Goal: Task Accomplishment & Management: Manage account settings

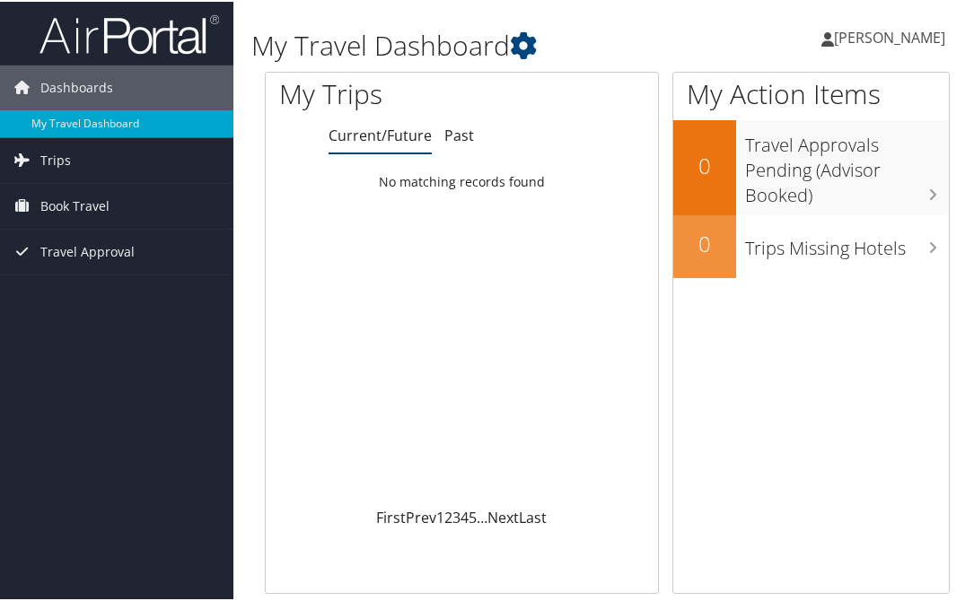
click at [830, 39] on icon at bounding box center [827, 38] width 13 height 14
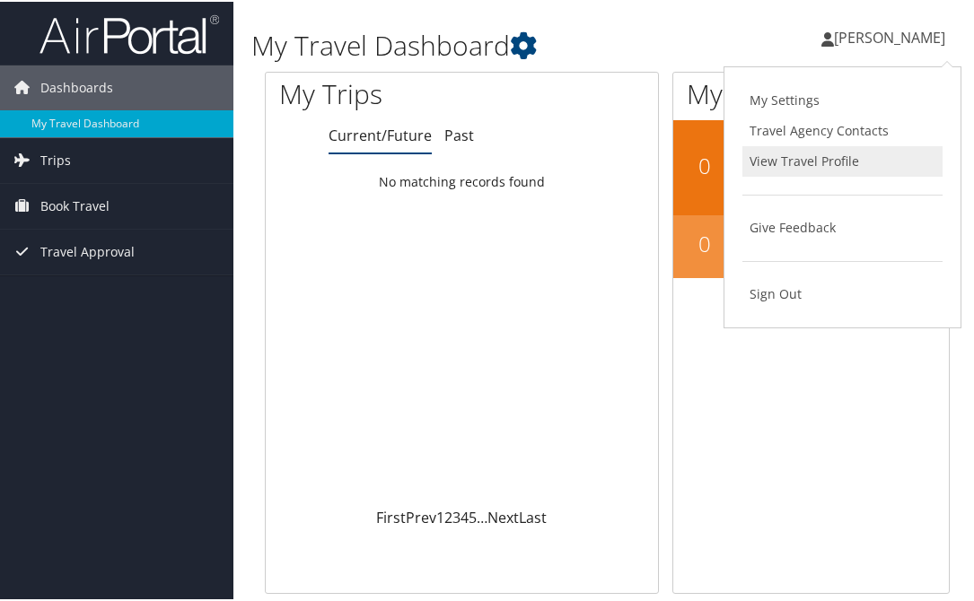
click at [785, 155] on link "View Travel Profile" at bounding box center [842, 159] width 200 height 31
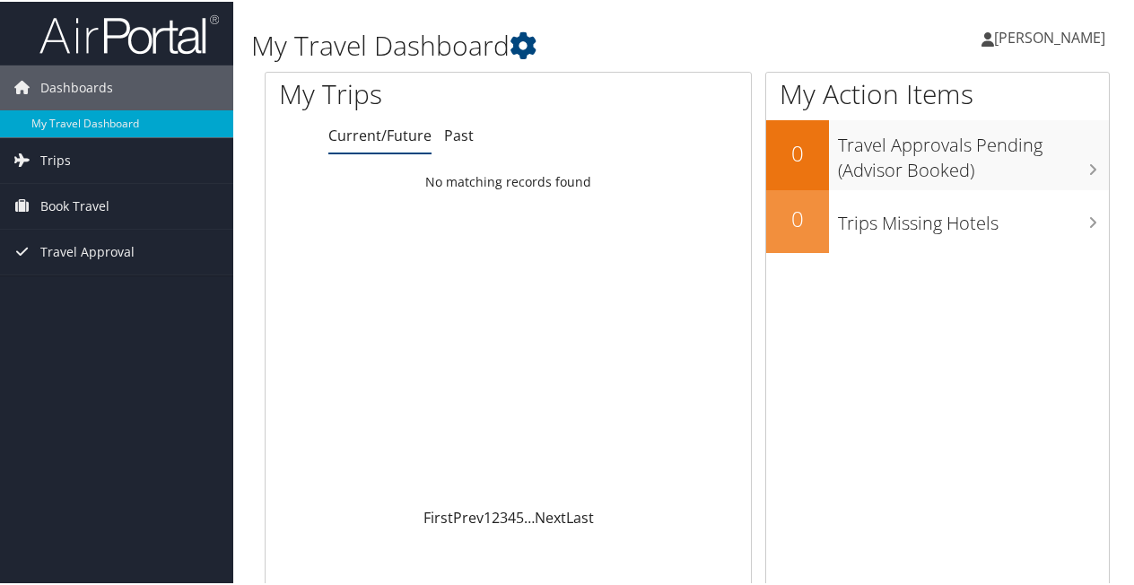
click at [989, 36] on icon at bounding box center [988, 38] width 13 height 14
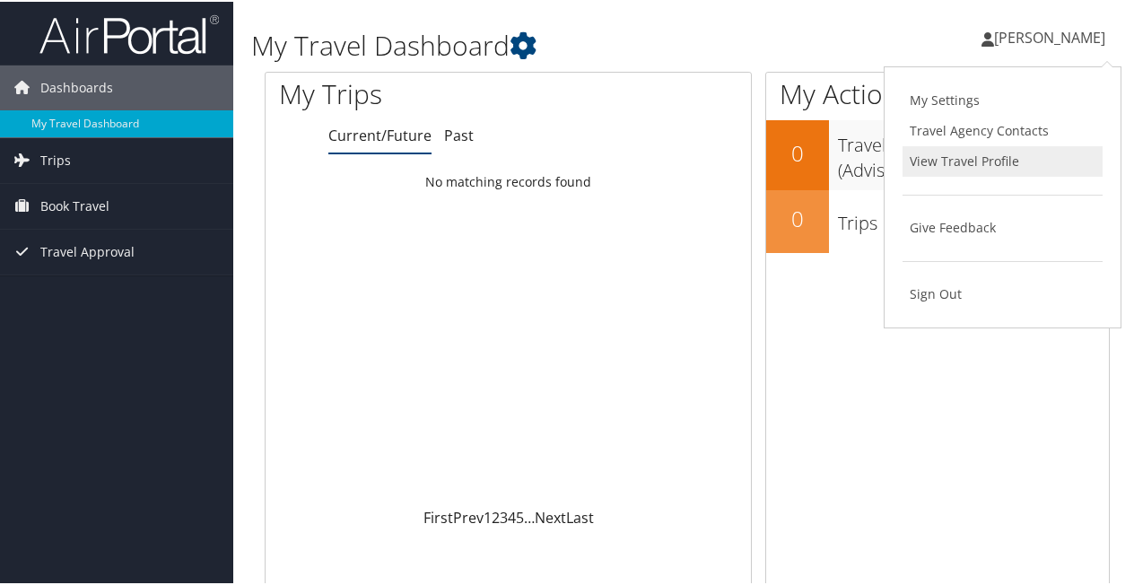
click at [966, 158] on link "View Travel Profile" at bounding box center [1003, 159] width 200 height 31
